Goal: Task Accomplishment & Management: Manage account settings

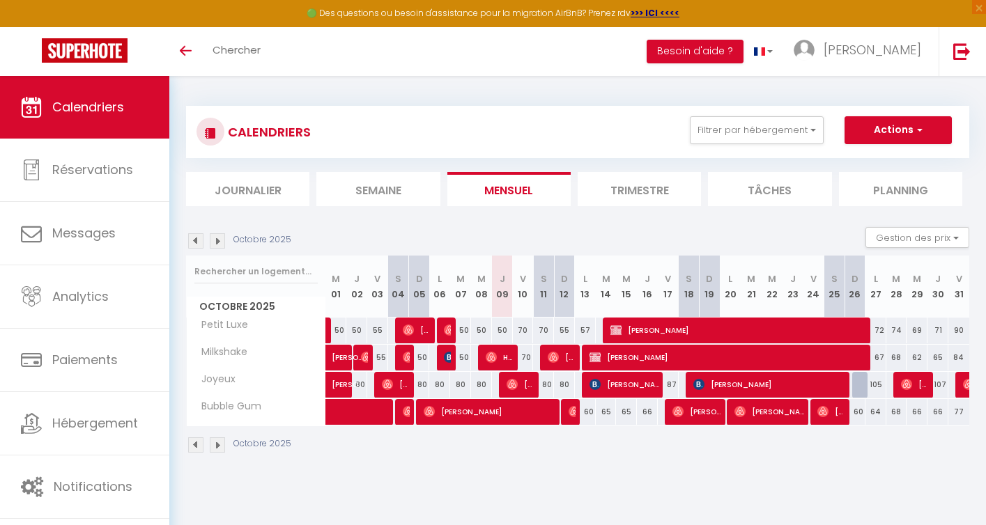
click at [216, 449] on img at bounding box center [217, 445] width 15 height 15
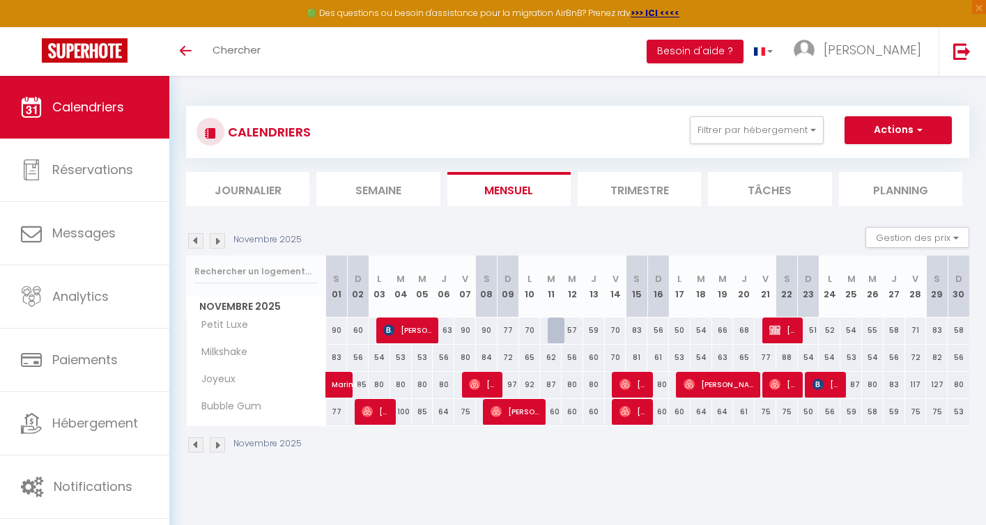
click at [198, 445] on img at bounding box center [195, 445] width 15 height 15
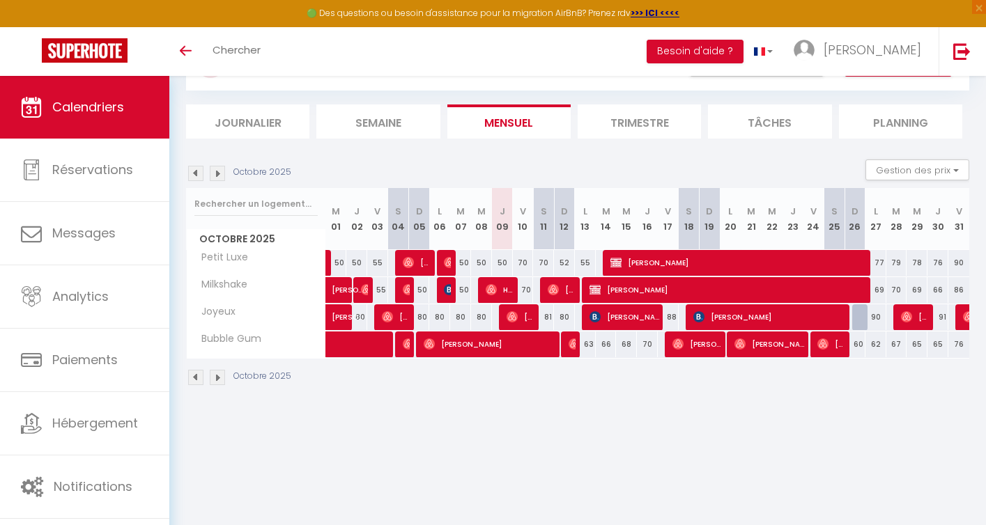
scroll to position [76, 0]
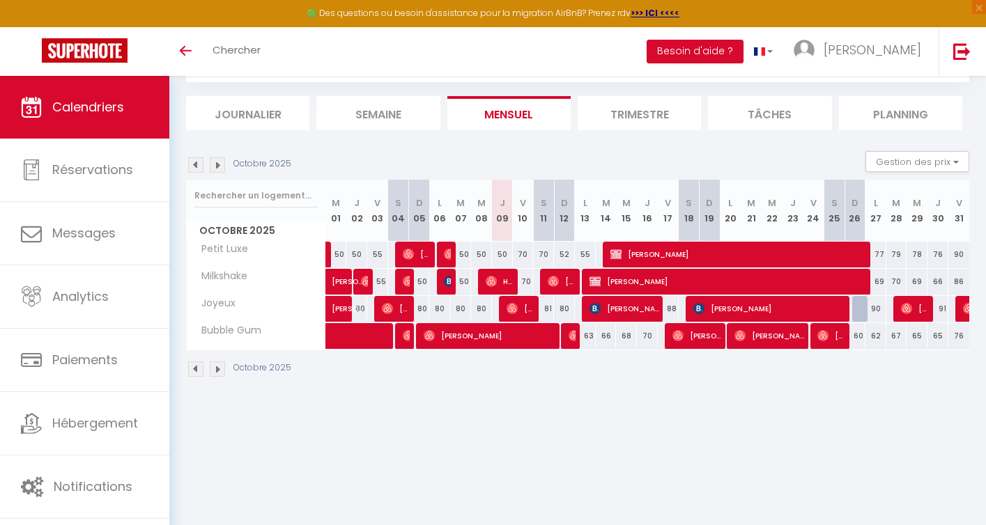
click at [586, 337] on div "63" at bounding box center [585, 336] width 21 height 26
type input "63"
type input "Lun 13 Octobre 2025"
type input "[DATE] Octobre 2025"
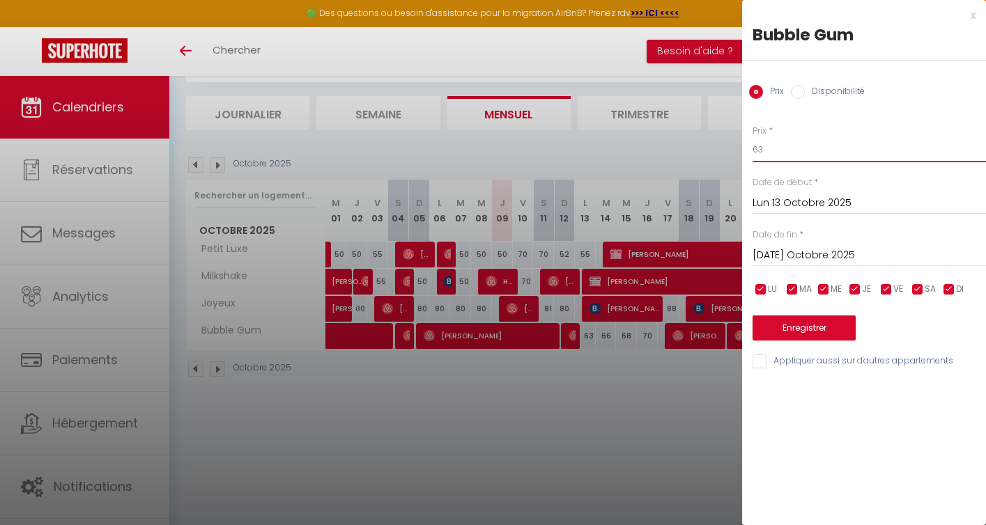
click at [778, 152] on input "63" at bounding box center [869, 149] width 233 height 25
click at [798, 91] on input "Disponibilité" at bounding box center [798, 92] width 14 height 14
radio input "true"
radio input "false"
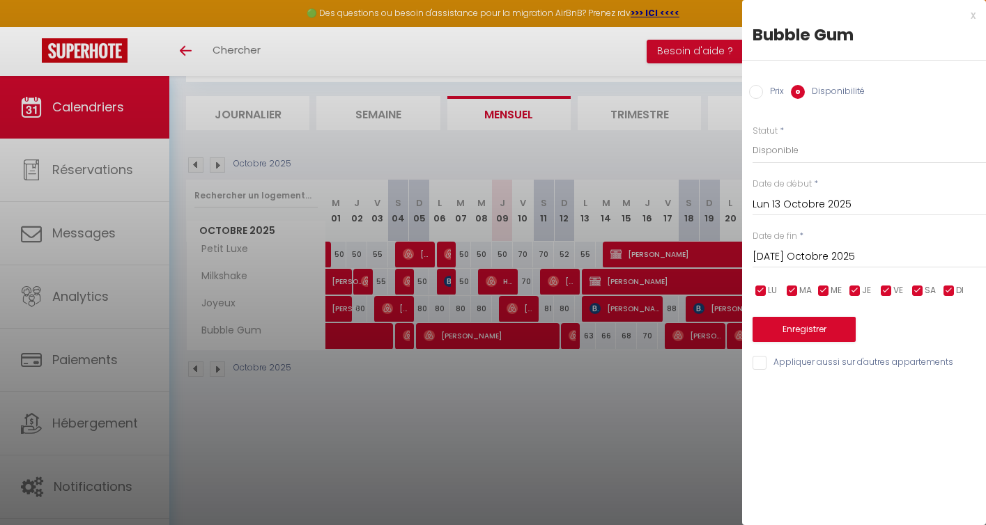
click at [770, 259] on input "[DATE] Octobre 2025" at bounding box center [869, 257] width 233 height 18
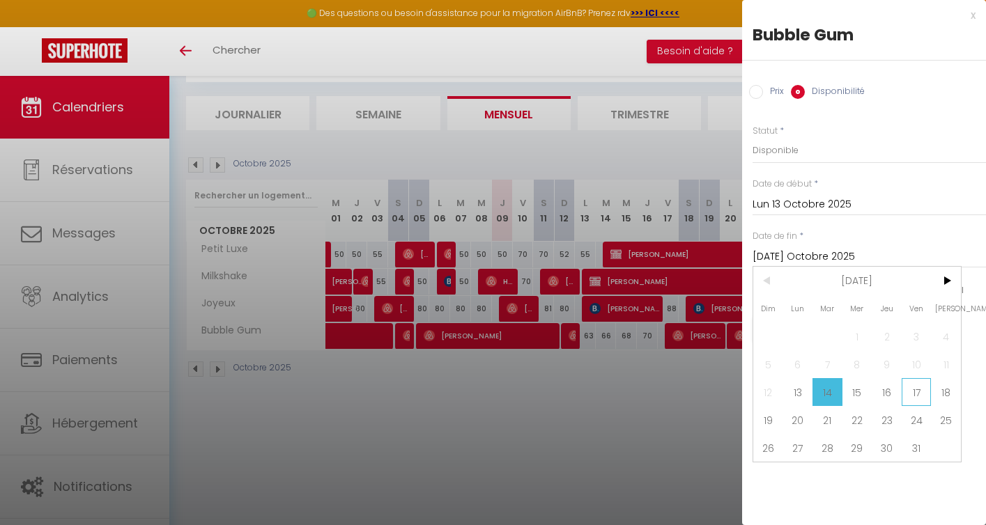
click at [911, 399] on span "17" at bounding box center [917, 392] width 30 height 28
type input "Ven 17 Octobre 2025"
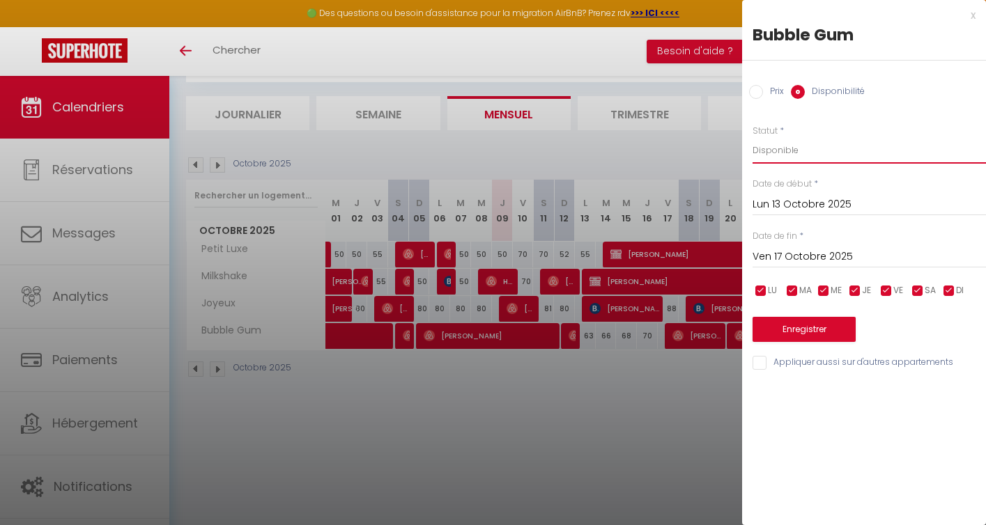
click at [787, 151] on select "Disponible Indisponible" at bounding box center [869, 150] width 233 height 26
select select "0"
click at [806, 330] on button "Enregistrer" at bounding box center [804, 329] width 103 height 25
